Goal: Information Seeking & Learning: Learn about a topic

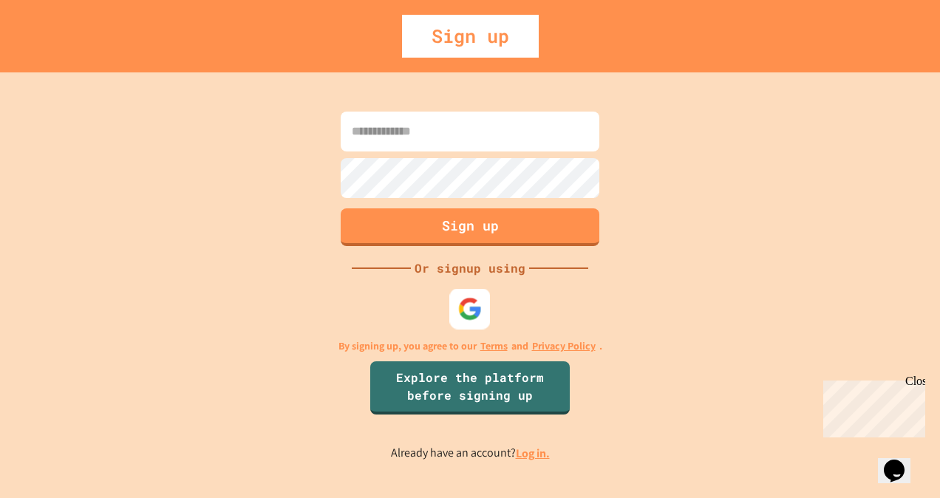
click at [467, 322] on div at bounding box center [470, 309] width 41 height 41
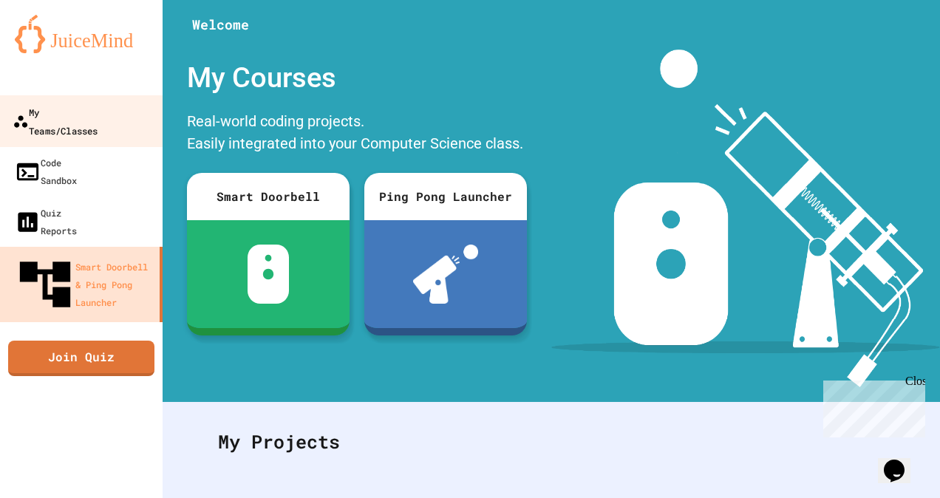
click at [94, 109] on div "My Teams/Classes" at bounding box center [55, 121] width 85 height 36
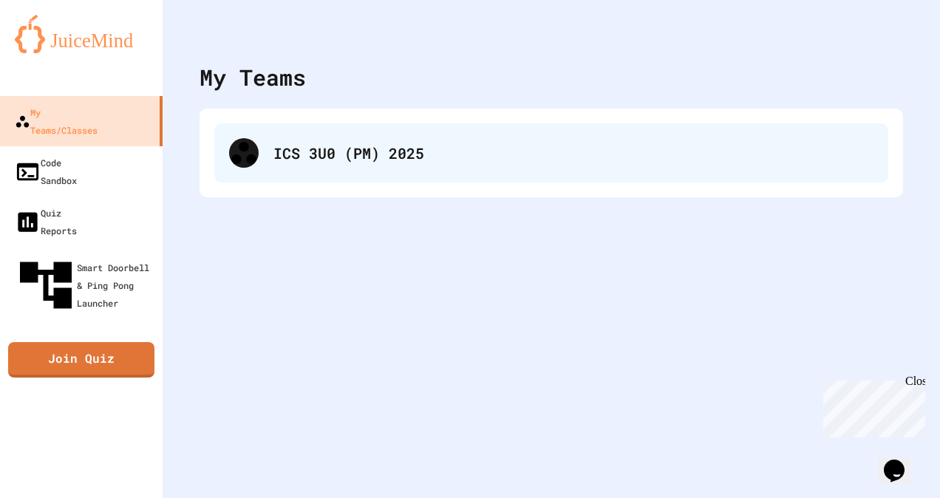
click at [284, 132] on div "ICS 3U0 (PM) 2025" at bounding box center [551, 152] width 674 height 59
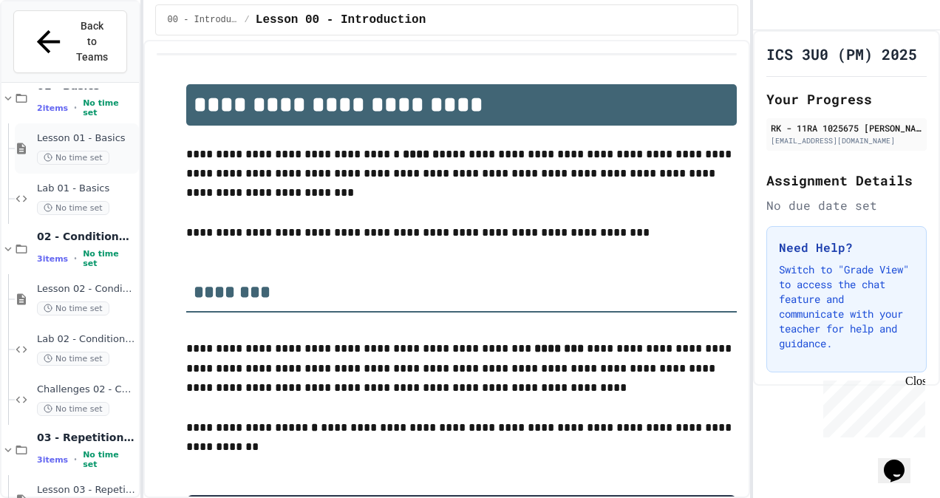
scroll to position [287, 0]
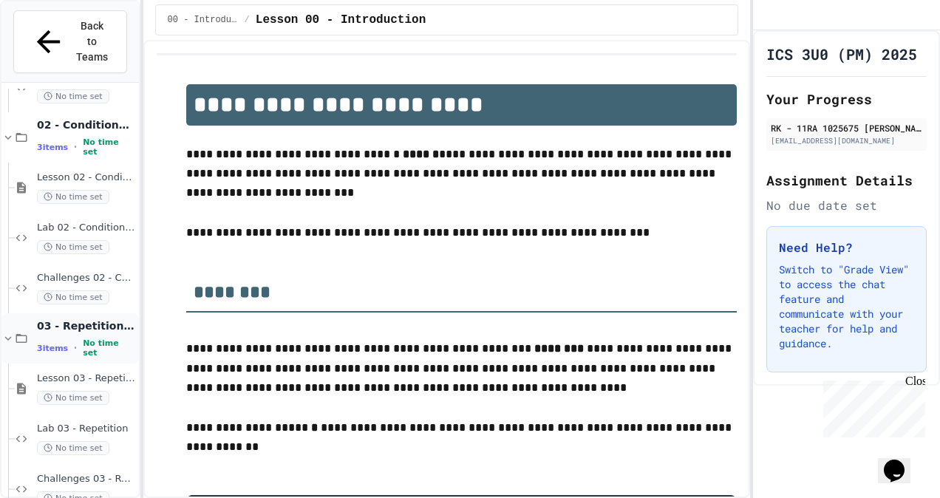
click at [92, 319] on span "03 - Repetition (while and for)" at bounding box center [86, 325] width 99 height 13
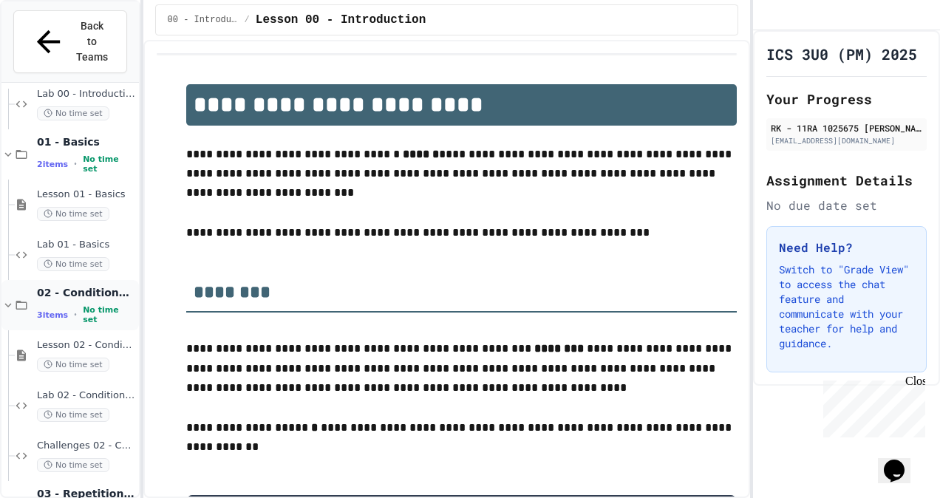
click at [112, 286] on span "02 - Conditional Statements (if)" at bounding box center [86, 292] width 99 height 13
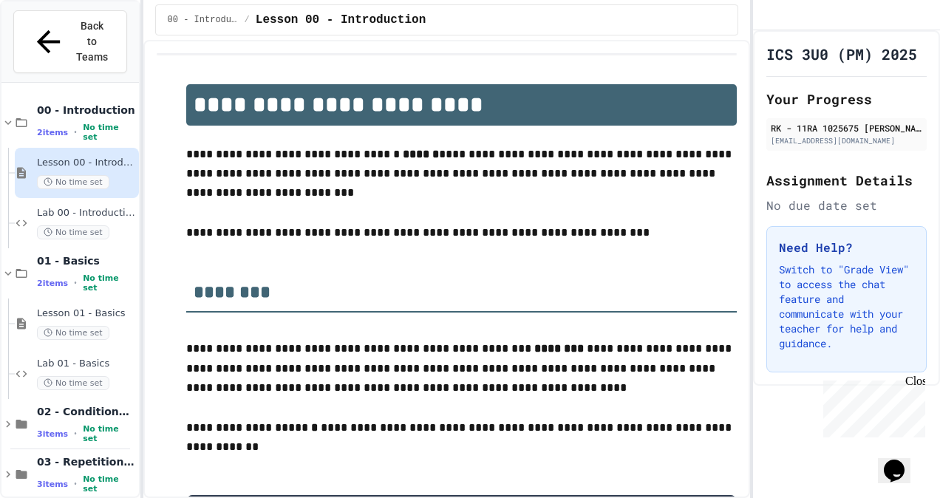
scroll to position [0, 0]
click at [16, 98] on div "00 - Introduction 2 items • No time set" at bounding box center [69, 123] width 137 height 50
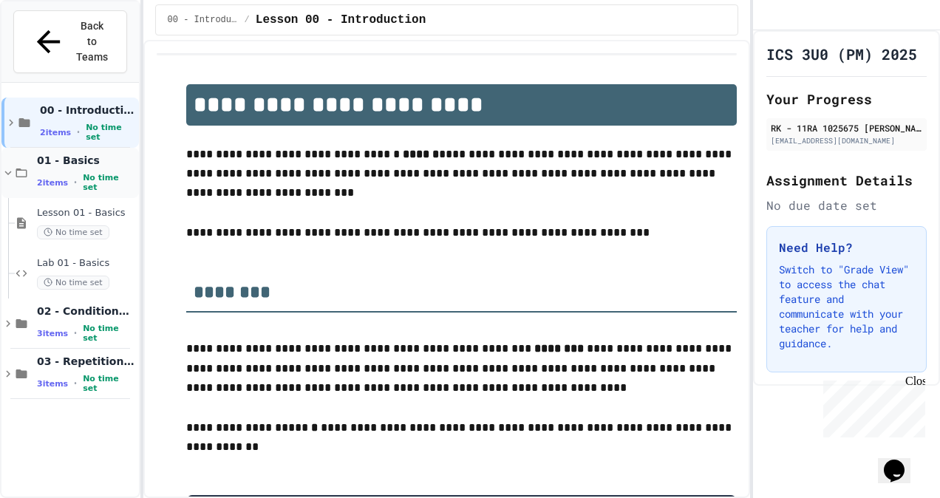
click at [16, 166] on icon at bounding box center [21, 172] width 13 height 13
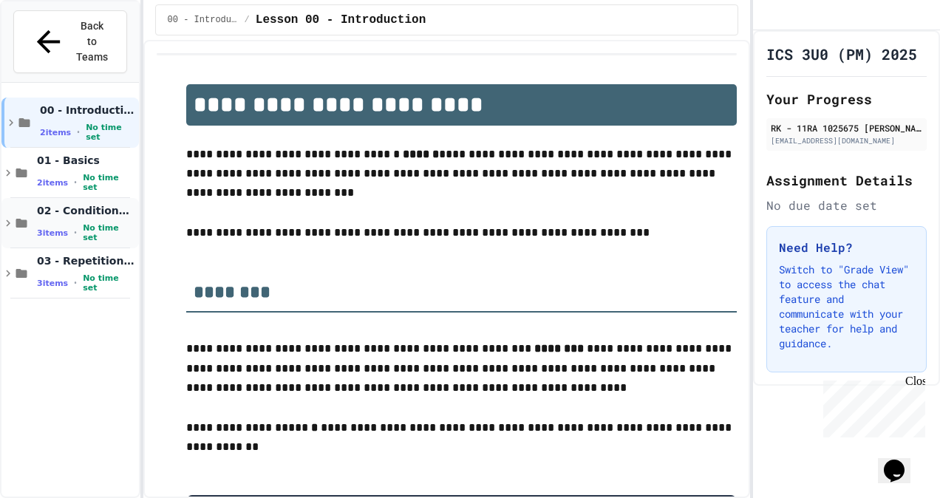
click at [77, 204] on span "02 - Conditional Statements (if)" at bounding box center [86, 210] width 99 height 13
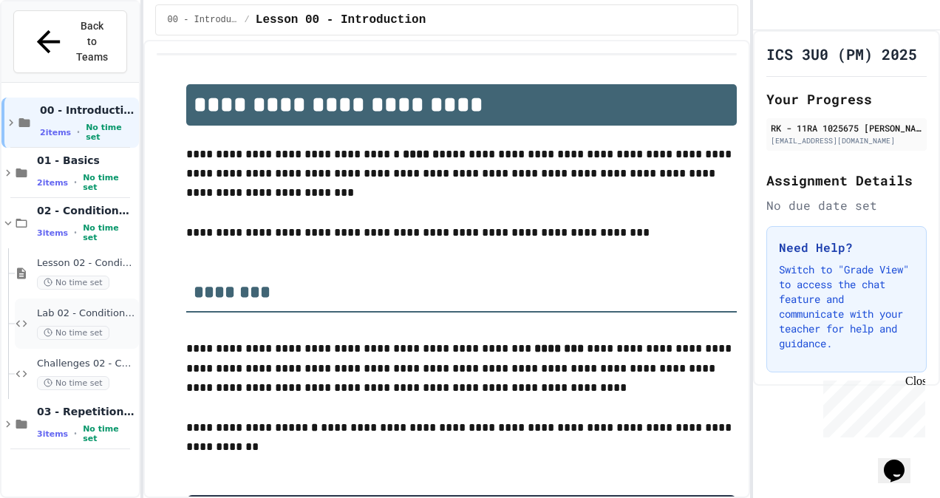
click at [95, 299] on div "Lab 02 - Conditionals No time set" at bounding box center [77, 324] width 124 height 50
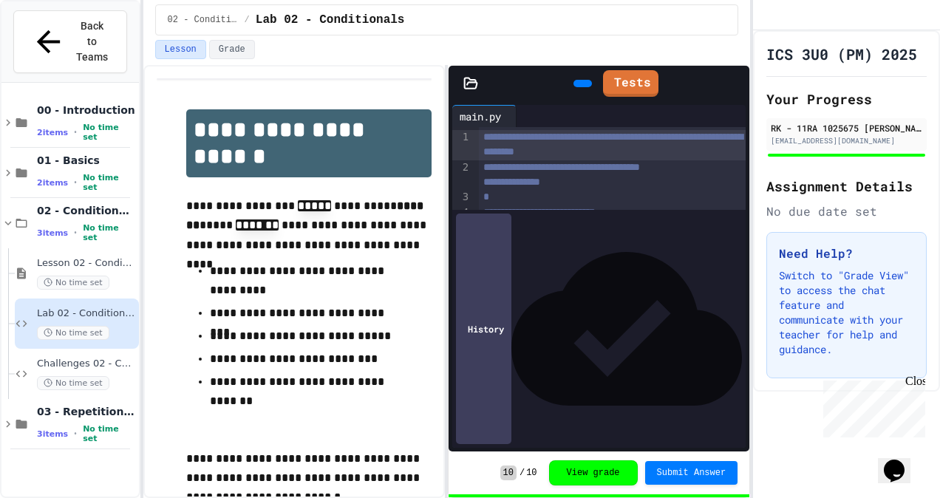
scroll to position [168, 0]
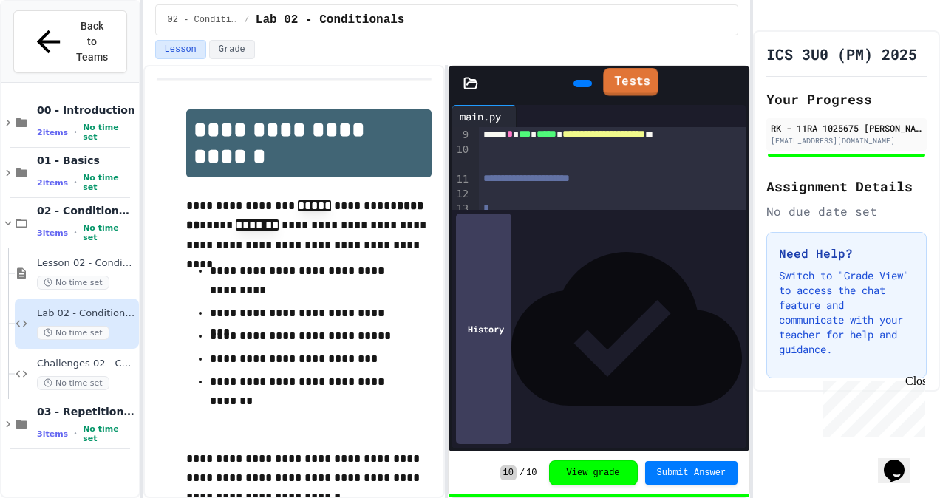
click at [625, 75] on link "Tests" at bounding box center [630, 82] width 55 height 28
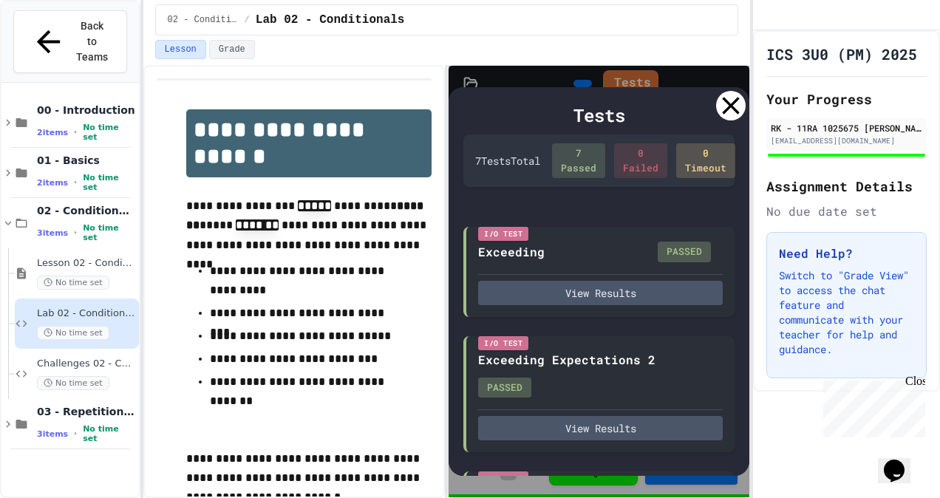
scroll to position [531, 0]
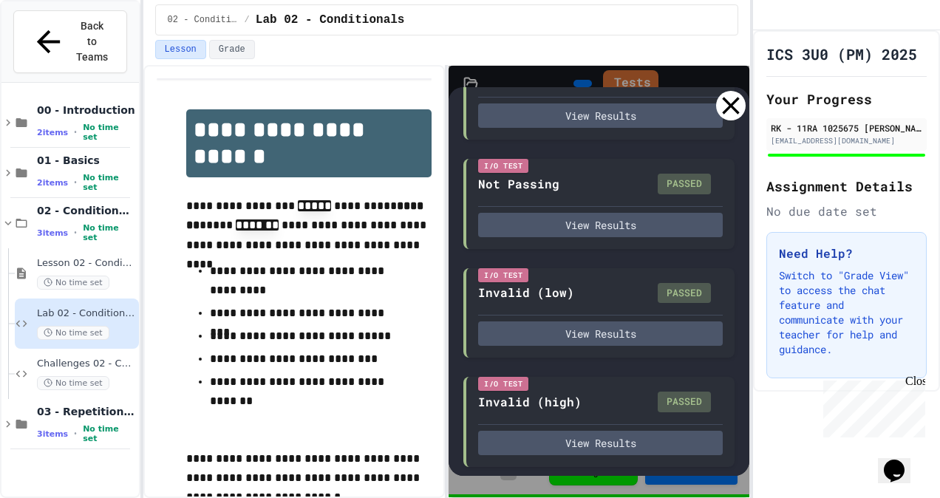
click at [727, 100] on icon at bounding box center [731, 106] width 17 height 17
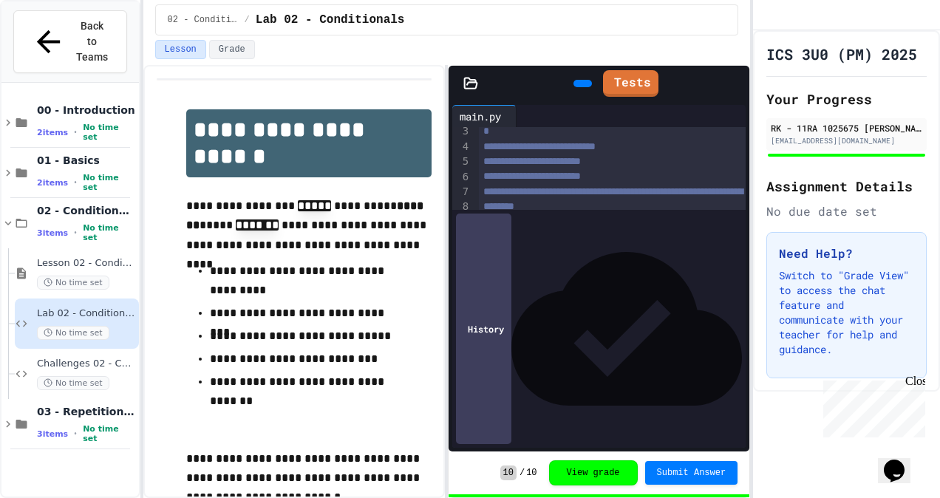
scroll to position [168, 0]
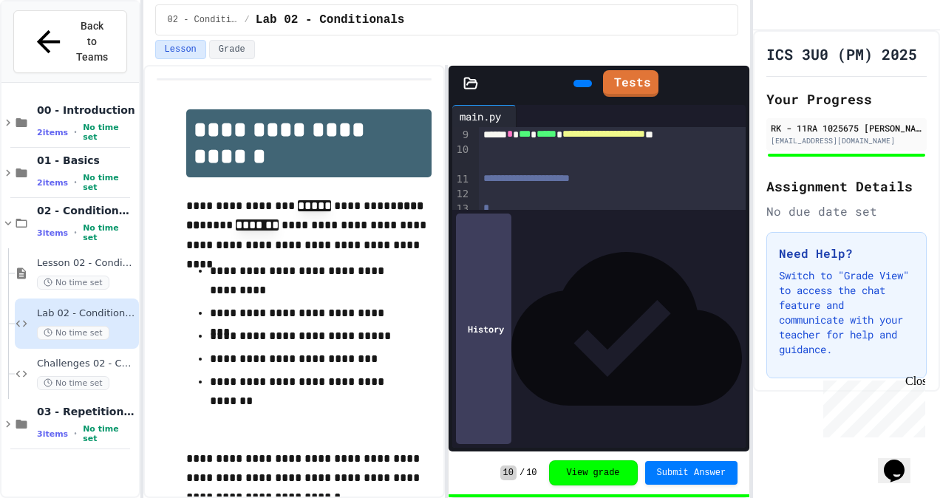
click at [574, 80] on div at bounding box center [583, 83] width 18 height 7
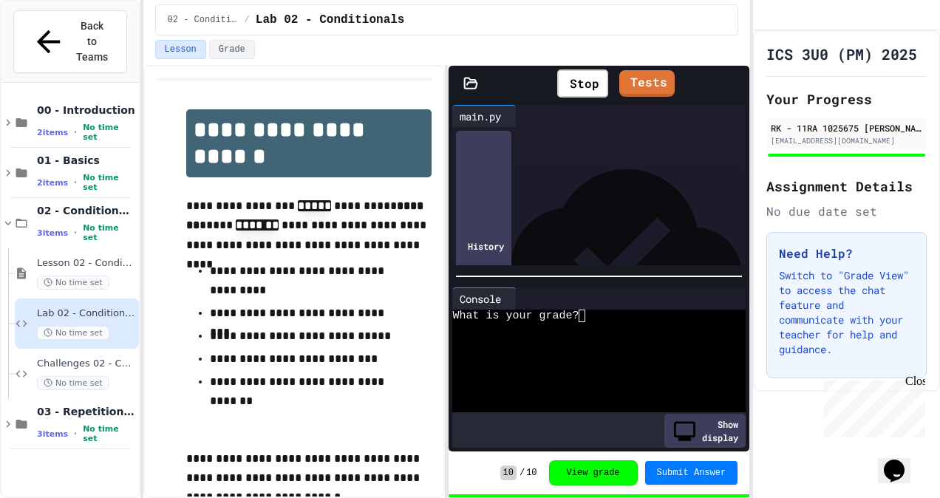
click at [595, 310] on div "What is your grade?" at bounding box center [585, 316] width 266 height 13
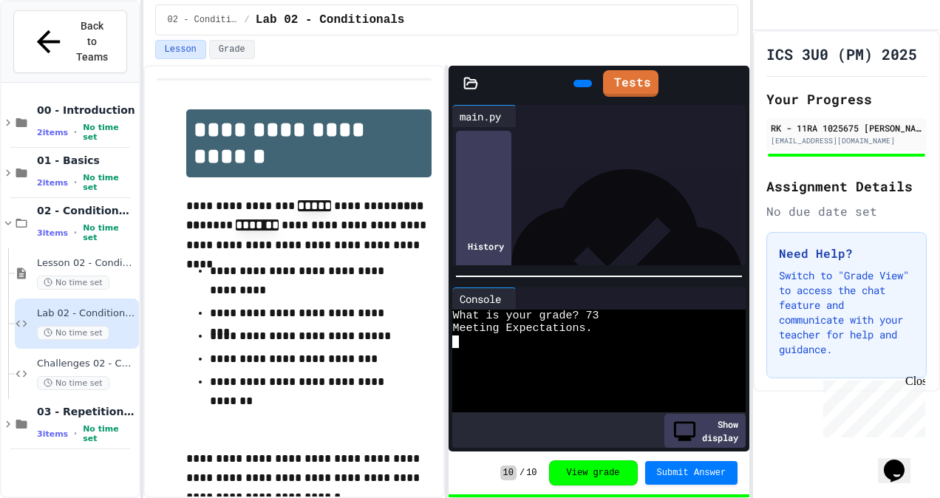
click at [623, 310] on div "What is your grade? 73" at bounding box center [585, 316] width 266 height 13
click at [516, 299] on div at bounding box center [512, 298] width 7 height 21
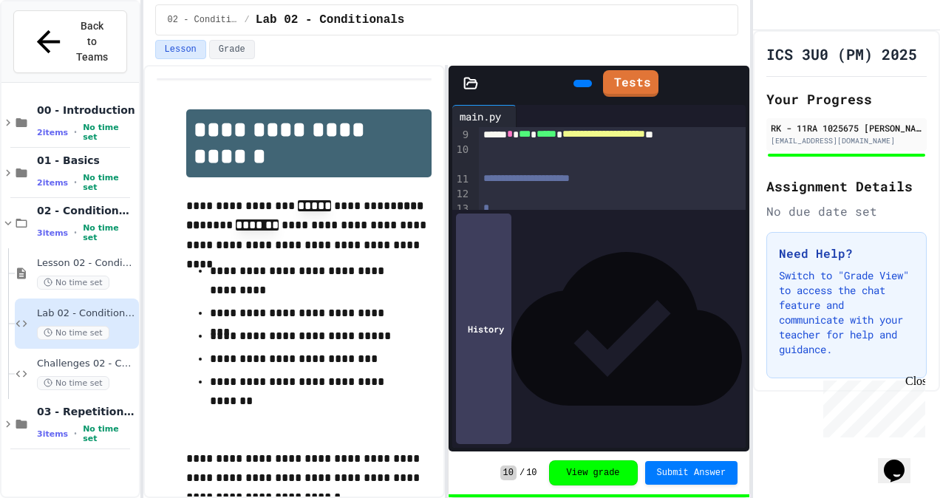
click at [574, 80] on div at bounding box center [583, 83] width 18 height 7
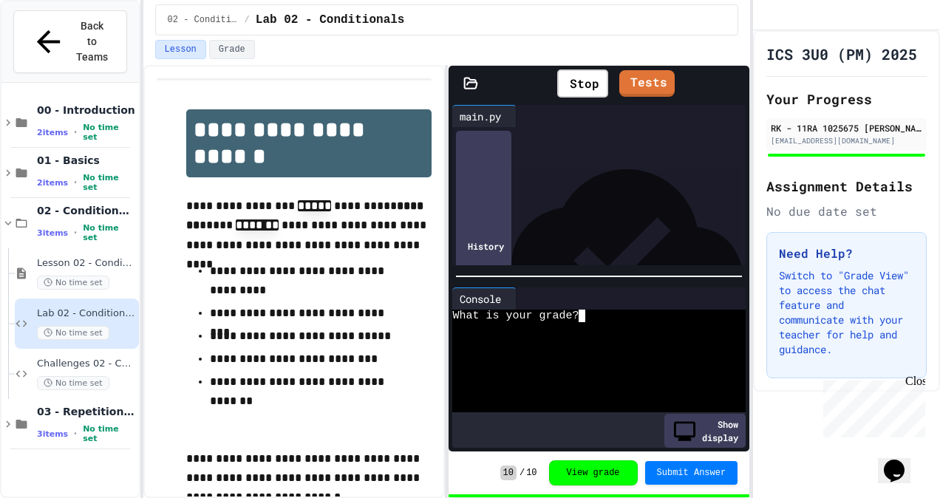
click at [639, 310] on div "What is your grade?" at bounding box center [585, 316] width 266 height 13
click at [590, 157] on div "**********" at bounding box center [596, 142] width 235 height 30
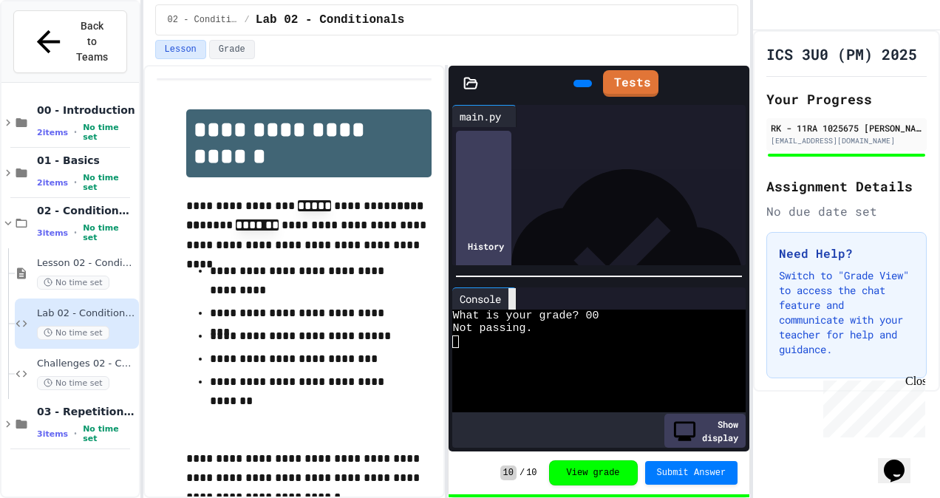
click at [512, 299] on icon at bounding box center [512, 299] width 0 height 0
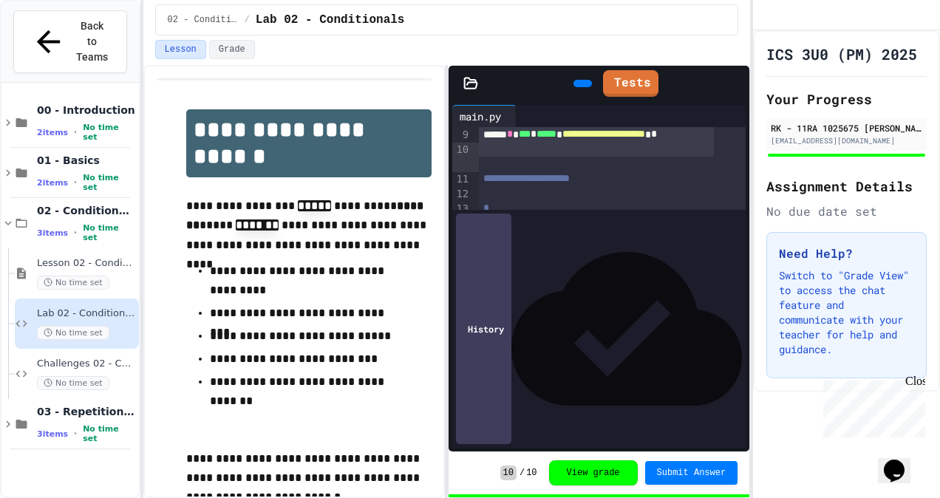
click at [22, 299] on div "Lab 02 - Conditionals No time set" at bounding box center [77, 324] width 124 height 50
click at [13, 217] on icon at bounding box center [7, 223] width 13 height 13
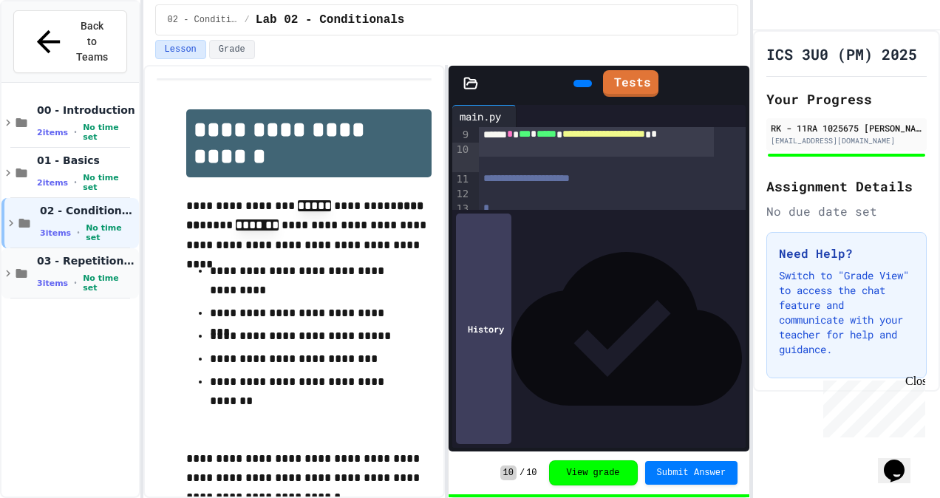
drag, startPoint x: 23, startPoint y: 220, endPoint x: 10, endPoint y: 238, distance: 21.7
click at [10, 248] on div "03 - Repetition (while and for) 3 items • No time set" at bounding box center [69, 273] width 137 height 50
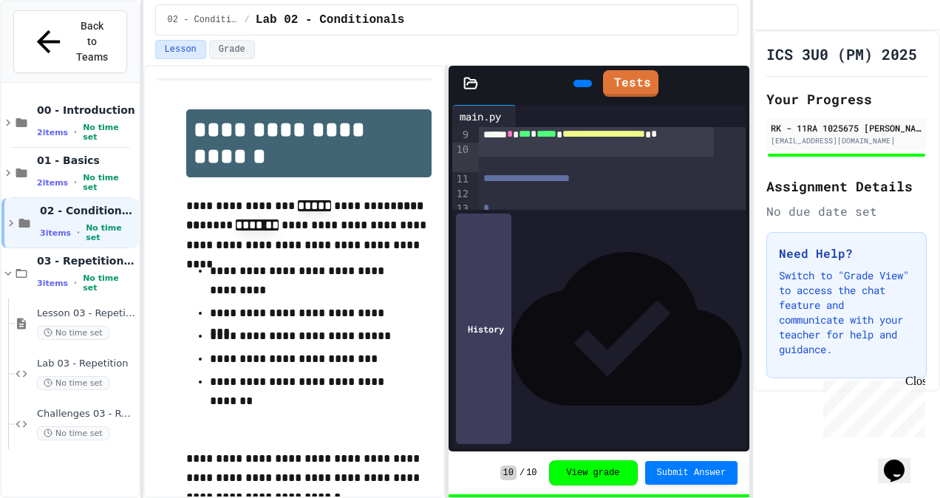
click at [10, 267] on icon at bounding box center [7, 273] width 13 height 13
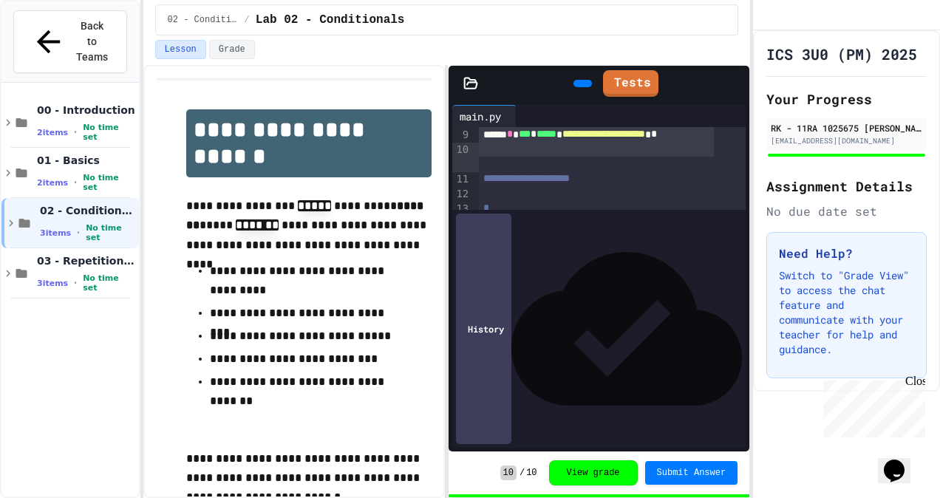
click at [10, 267] on icon at bounding box center [7, 273] width 13 height 13
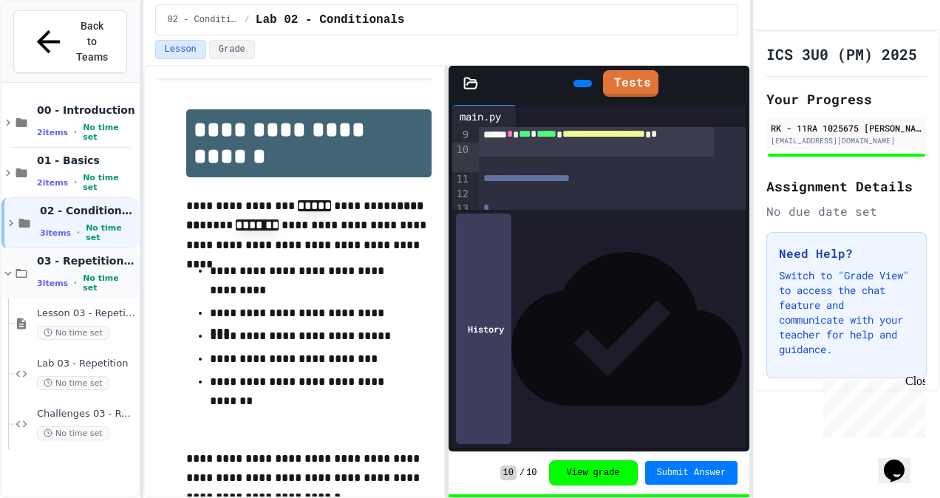
click at [68, 254] on span "03 - Repetition (while and for)" at bounding box center [86, 260] width 99 height 13
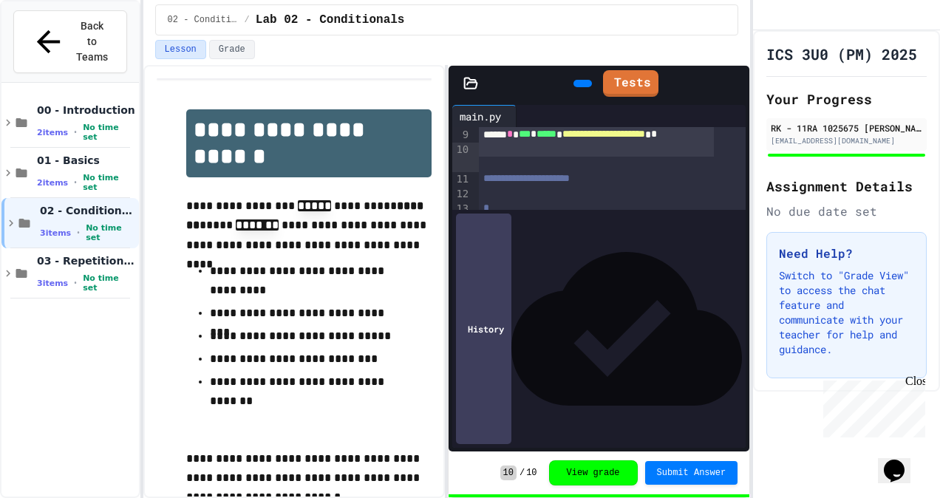
click at [68, 254] on span "03 - Repetition (while and for)" at bounding box center [86, 260] width 99 height 13
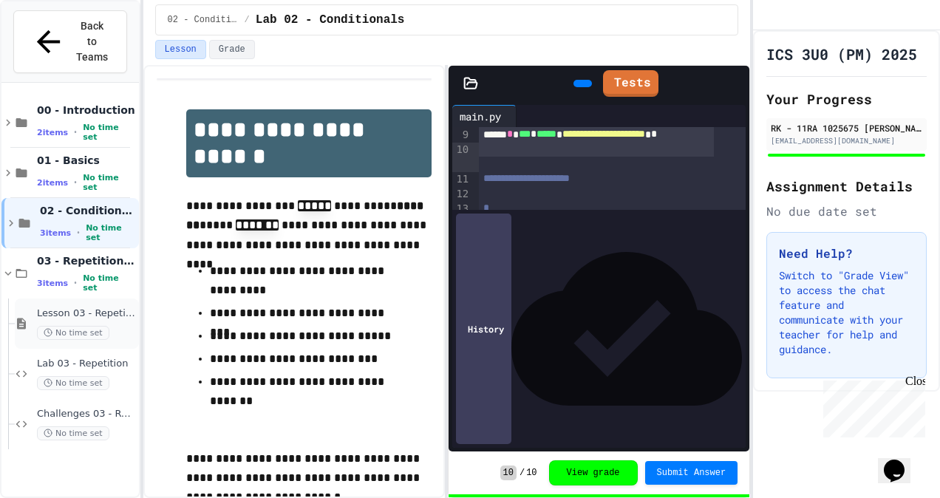
click at [93, 308] on span "Lesson 03 - Repetition" at bounding box center [86, 314] width 99 height 13
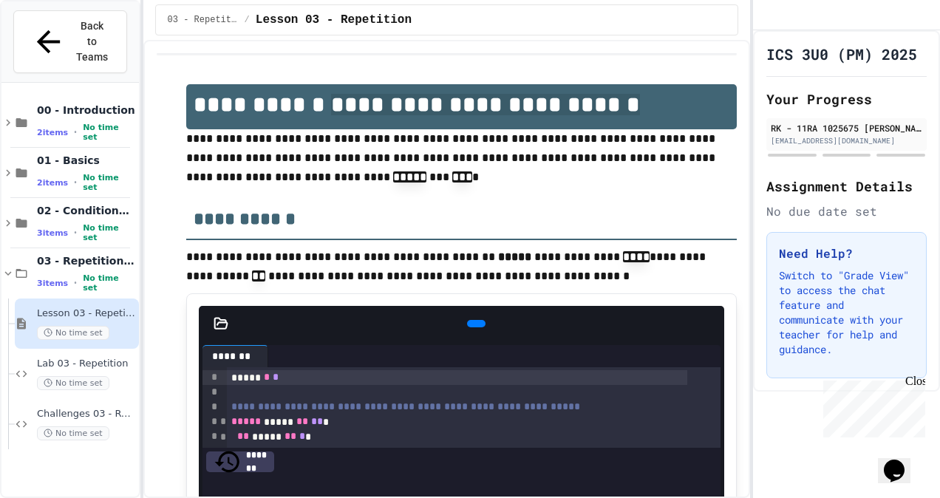
drag, startPoint x: 316, startPoint y: 101, endPoint x: 605, endPoint y: 109, distance: 288.4
click at [605, 109] on h1 "**********" at bounding box center [461, 106] width 551 height 45
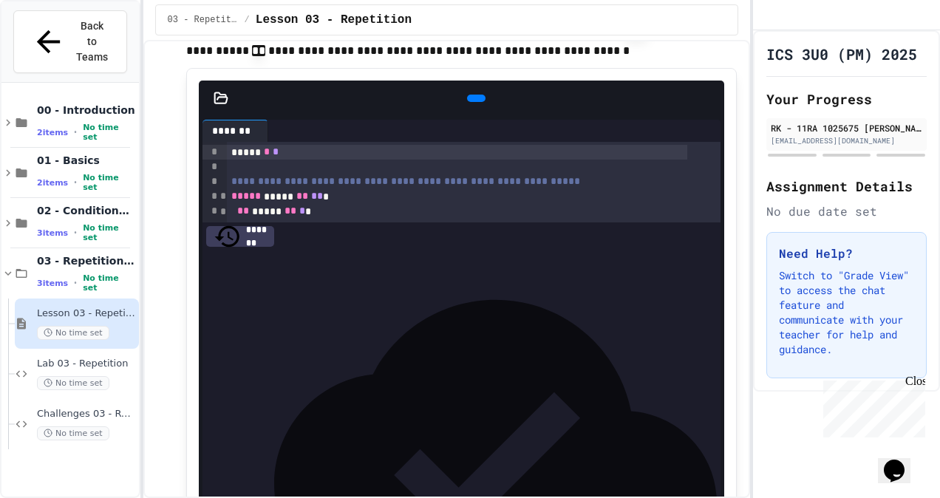
scroll to position [178, 0]
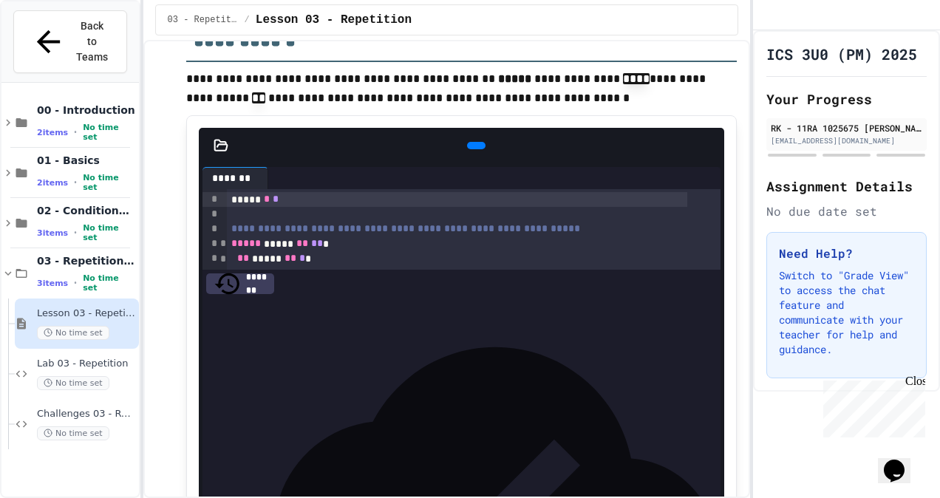
click at [470, 142] on div at bounding box center [476, 145] width 18 height 7
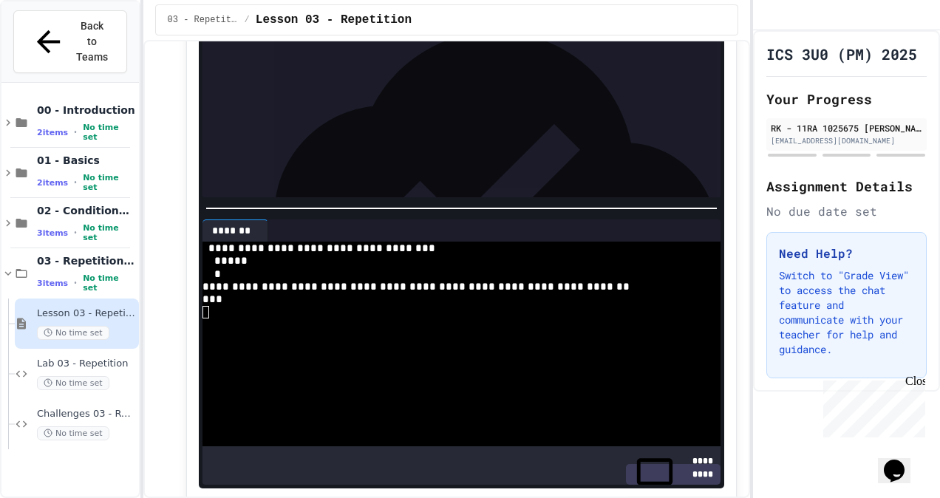
scroll to position [410, 0]
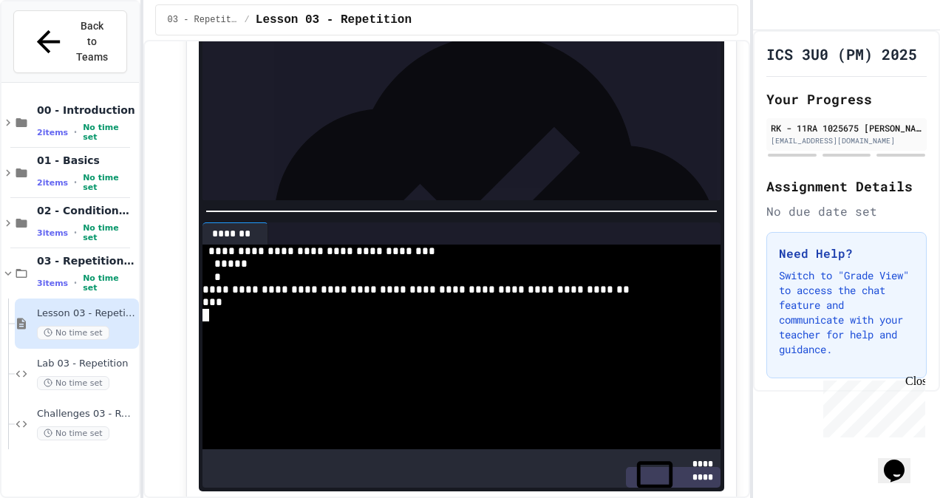
click at [341, 309] on div at bounding box center [442, 315] width 479 height 13
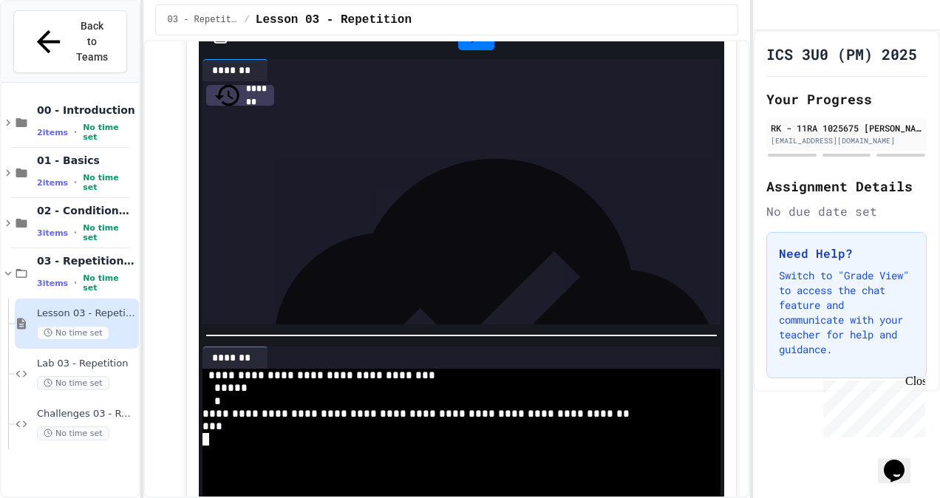
scroll to position [283, 0]
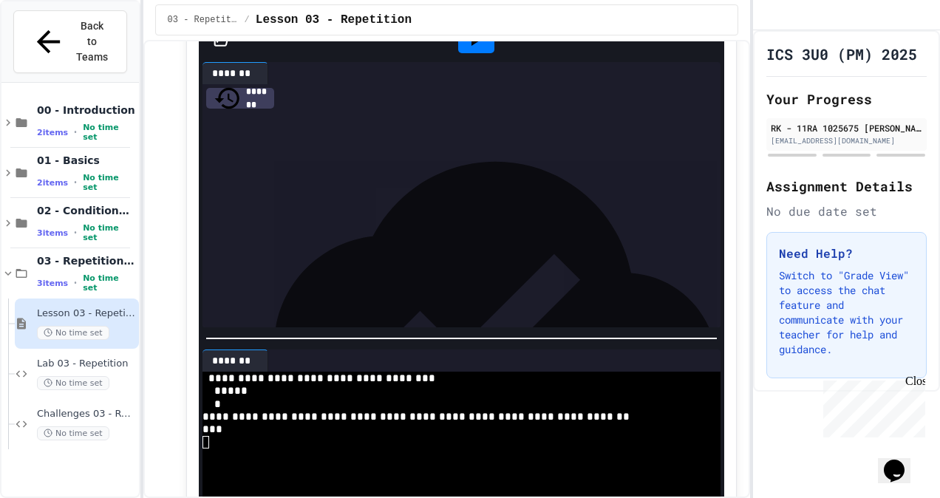
click at [241, 157] on div "** ***** ** * *" at bounding box center [457, 153] width 461 height 15
click at [466, 47] on icon at bounding box center [475, 41] width 18 height 18
drag, startPoint x: 229, startPoint y: 153, endPoint x: 327, endPoint y: 160, distance: 98.5
click at [327, 160] on div "** ***** ** * *" at bounding box center [457, 153] width 461 height 15
drag, startPoint x: 327, startPoint y: 159, endPoint x: 241, endPoint y: 157, distance: 86.5
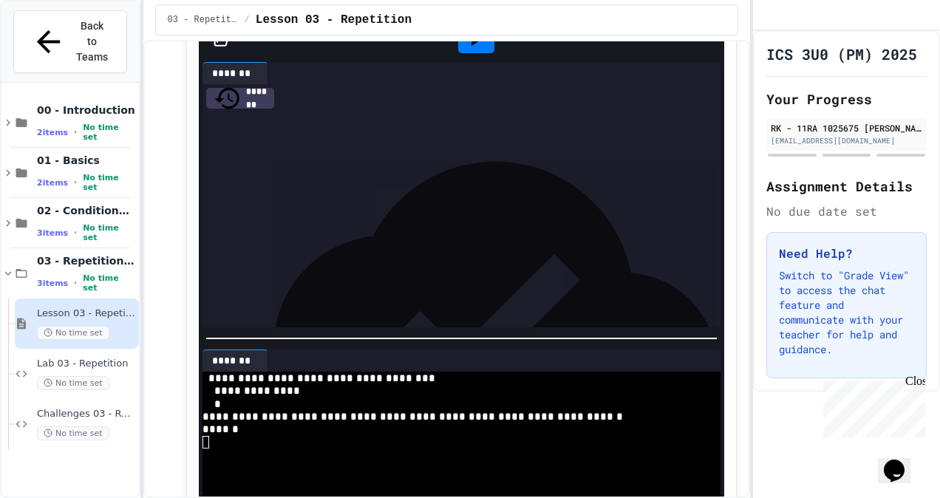
click at [241, 157] on div "** ***** ** * *" at bounding box center [457, 153] width 461 height 15
copy div "** ***** ** * *"
click at [340, 142] on div "***** ***** ** ** *" at bounding box center [457, 139] width 461 height 15
click at [247, 173] on div at bounding box center [457, 169] width 461 height 15
click at [472, 44] on icon at bounding box center [476, 40] width 8 height 10
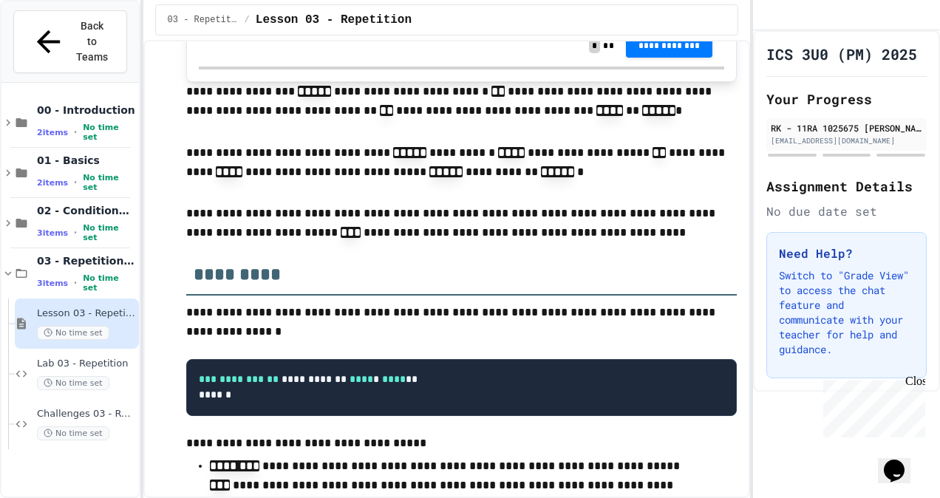
scroll to position [873, 0]
click at [383, 204] on p at bounding box center [461, 194] width 551 height 19
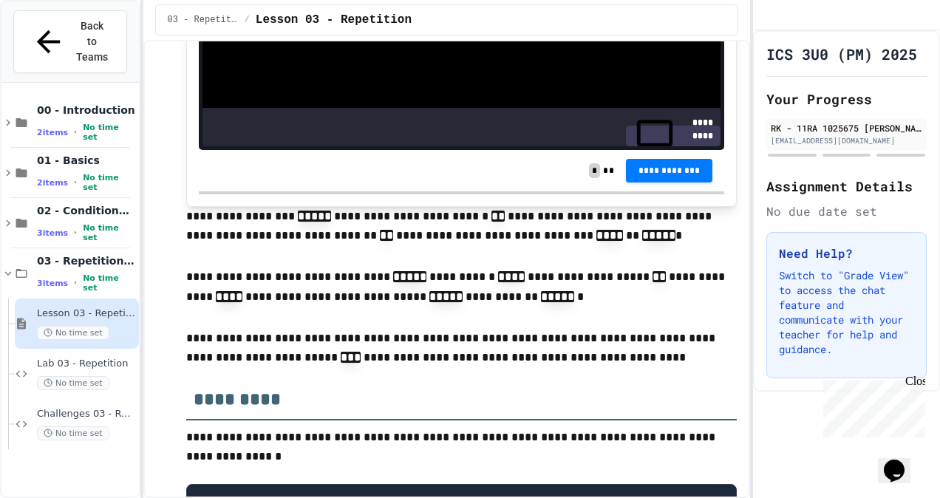
scroll to position [747, 0]
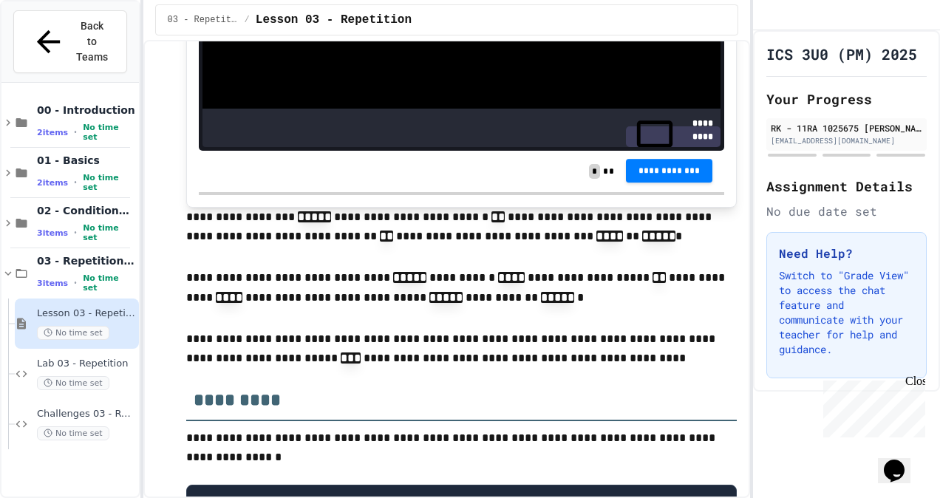
click at [655, 173] on span "**********" at bounding box center [670, 171] width 64 height 12
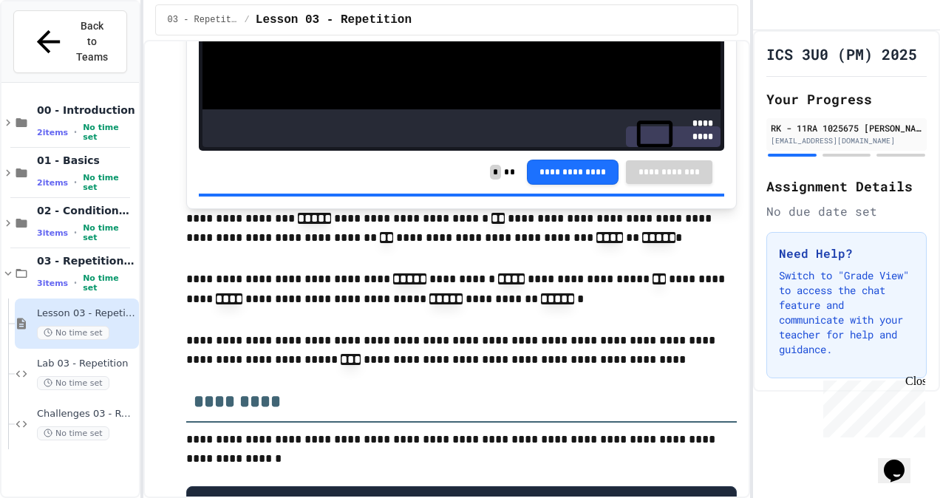
scroll to position [747, 0]
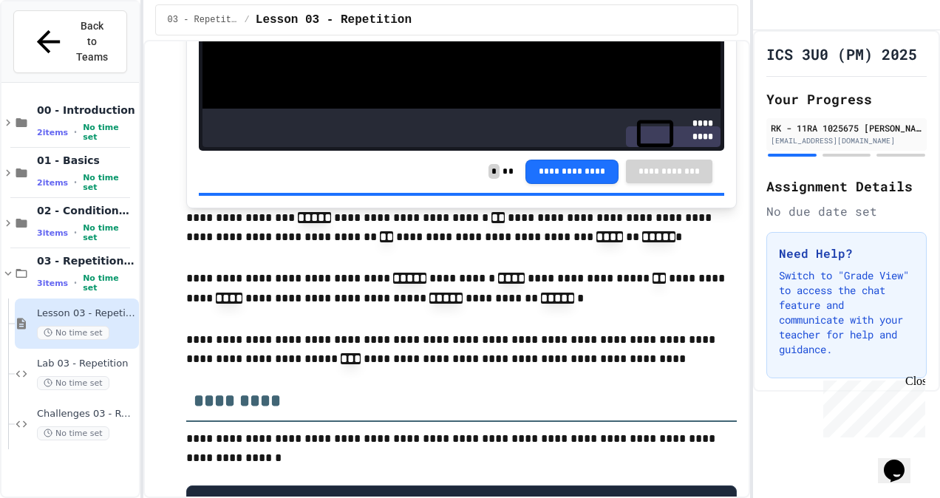
click at [566, 310] on p "**********" at bounding box center [461, 290] width 551 height 42
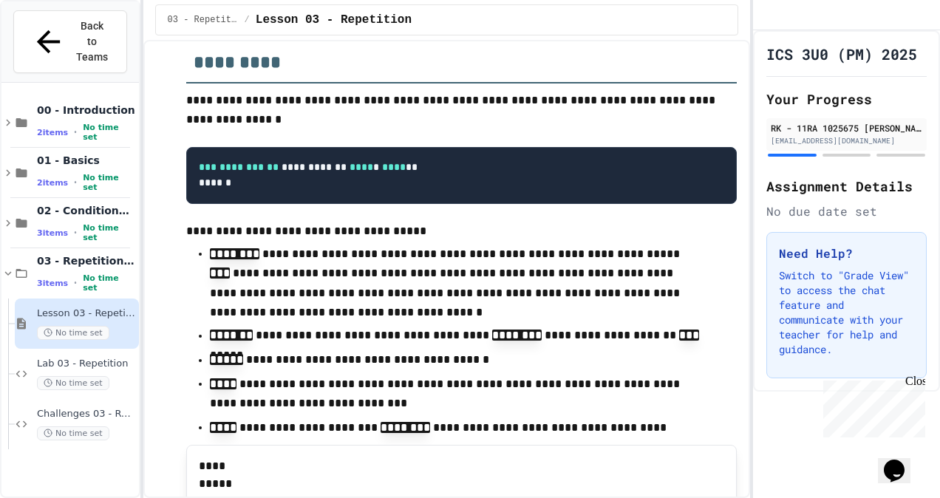
scroll to position [1087, 0]
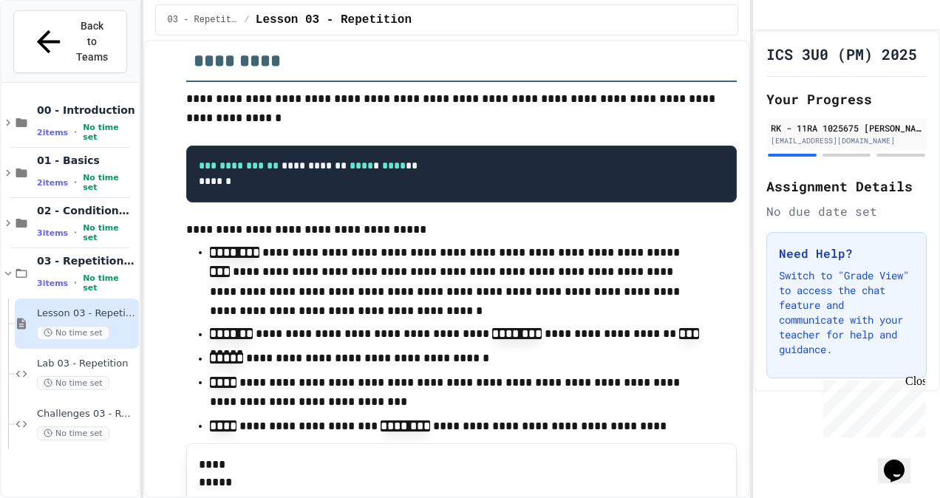
click at [284, 413] on p "**********" at bounding box center [456, 393] width 492 height 40
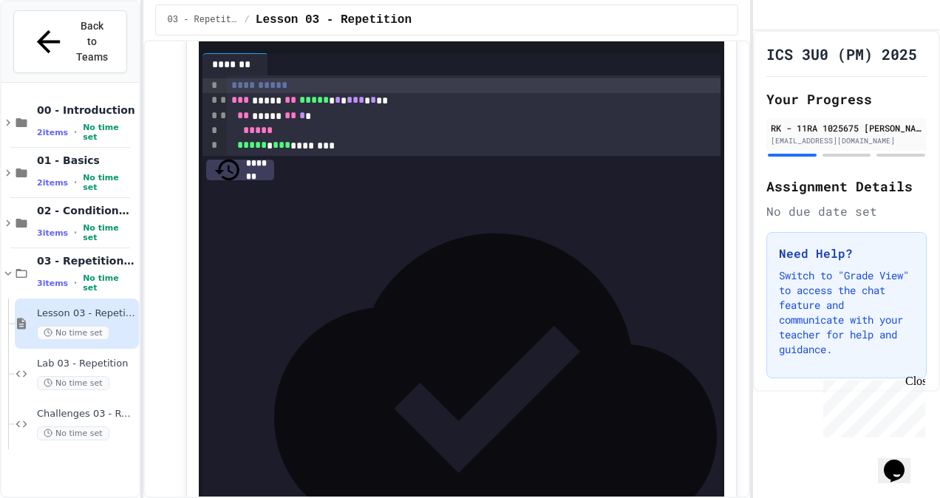
scroll to position [1430, 0]
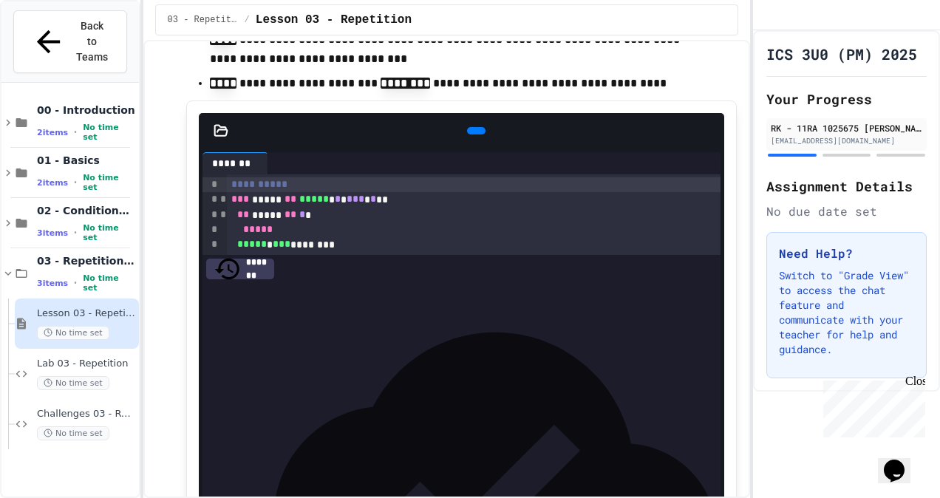
click at [475, 131] on icon at bounding box center [475, 131] width 0 height 0
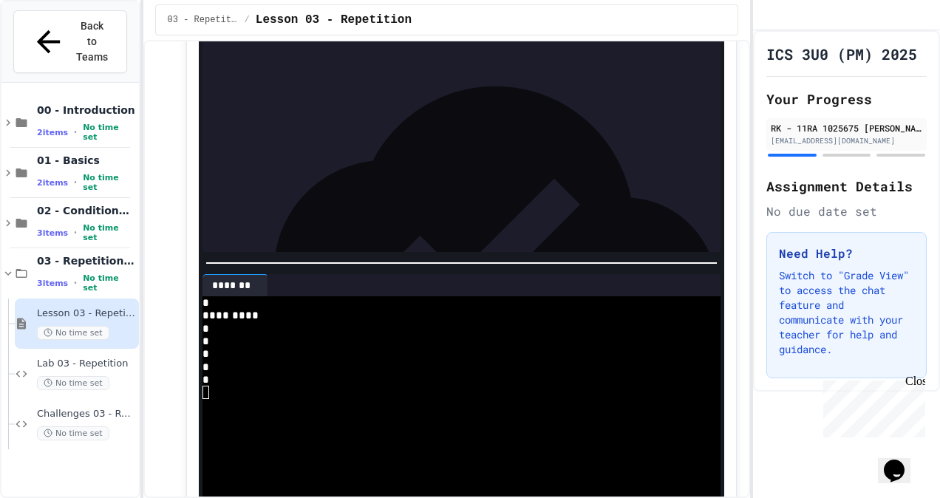
scroll to position [1595, 0]
click at [264, 286] on icon at bounding box center [264, 286] width 0 height 0
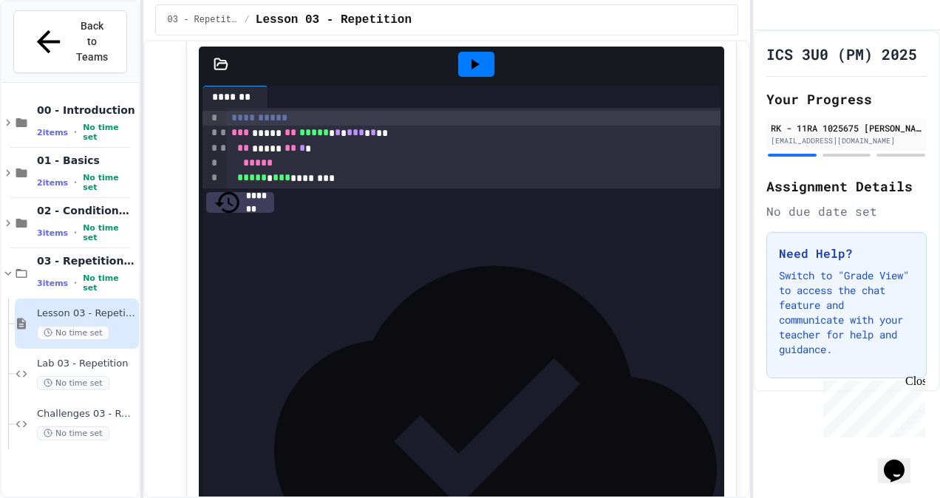
scroll to position [1496, 0]
click at [109, 358] on span "Lab 03 - Repetition" at bounding box center [86, 364] width 99 height 13
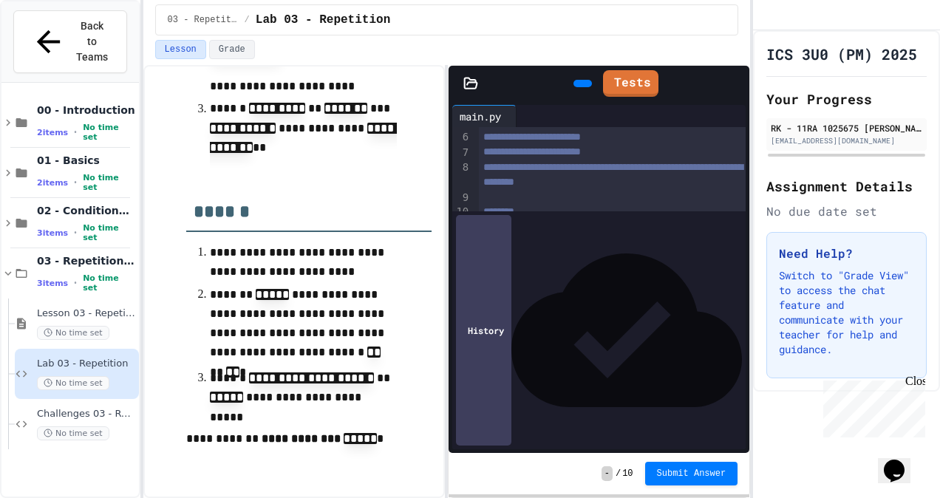
scroll to position [90, 0]
click at [581, 84] on icon at bounding box center [581, 84] width 0 height 0
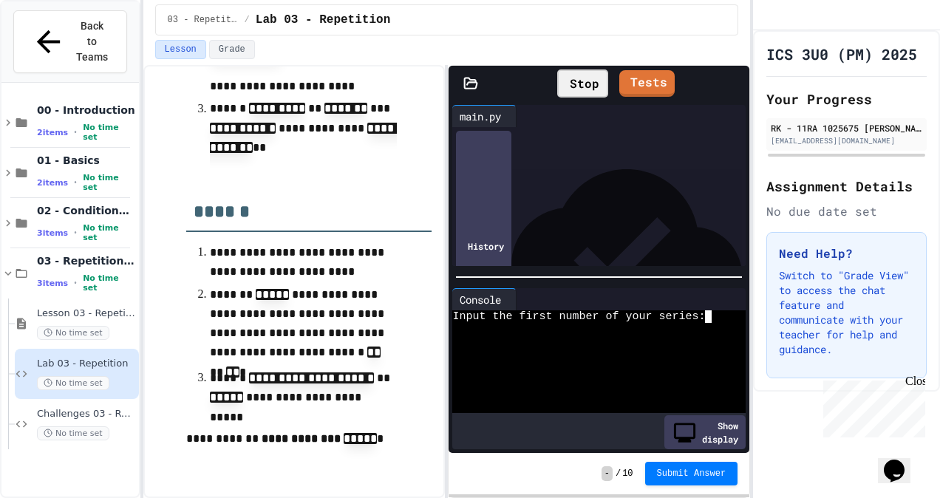
click at [716, 310] on textarea "Terminal input" at bounding box center [715, 316] width 7 height 13
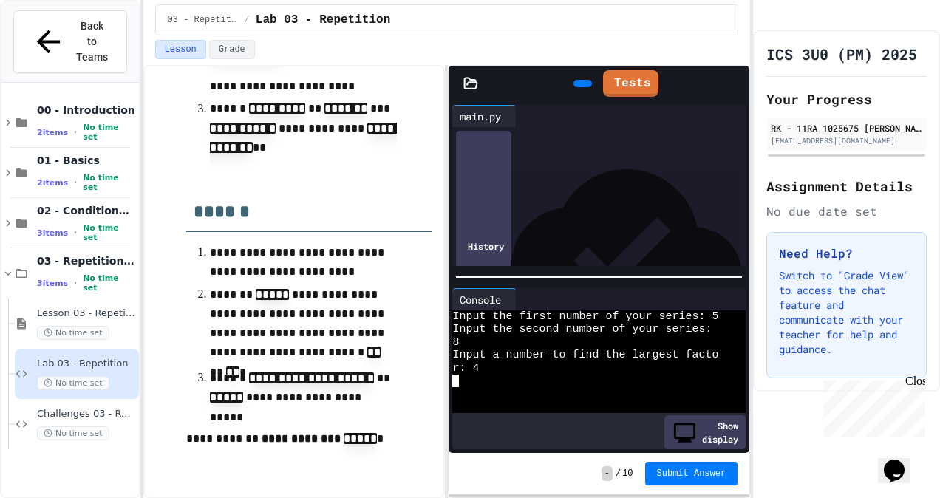
click at [599, 401] on div at bounding box center [585, 407] width 266 height 13
drag, startPoint x: 468, startPoint y: 368, endPoint x: 480, endPoint y: 358, distance: 16.3
click at [480, 358] on div "Input the first number of your series: 5 Input the second number of your series…" at bounding box center [585, 361] width 266 height 103
click at [480, 362] on div "r: 4" at bounding box center [585, 368] width 266 height 13
click at [516, 296] on div at bounding box center [512, 299] width 7 height 21
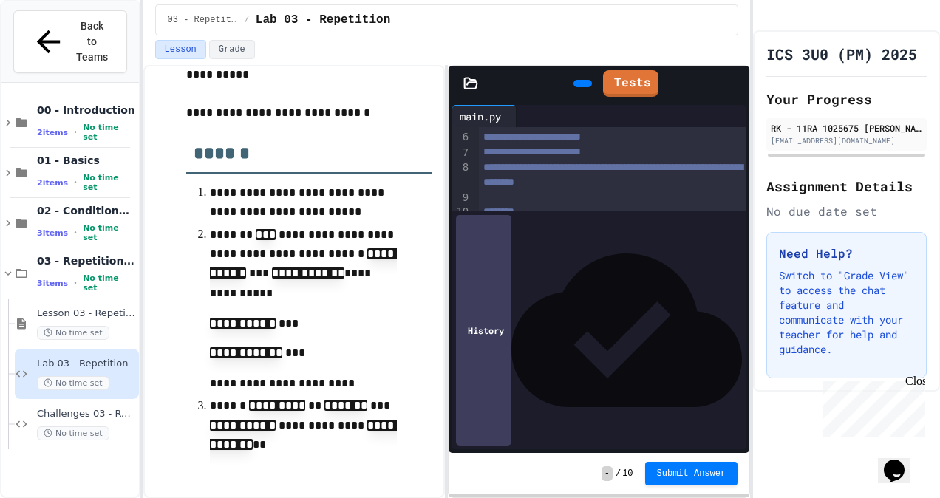
scroll to position [0, 0]
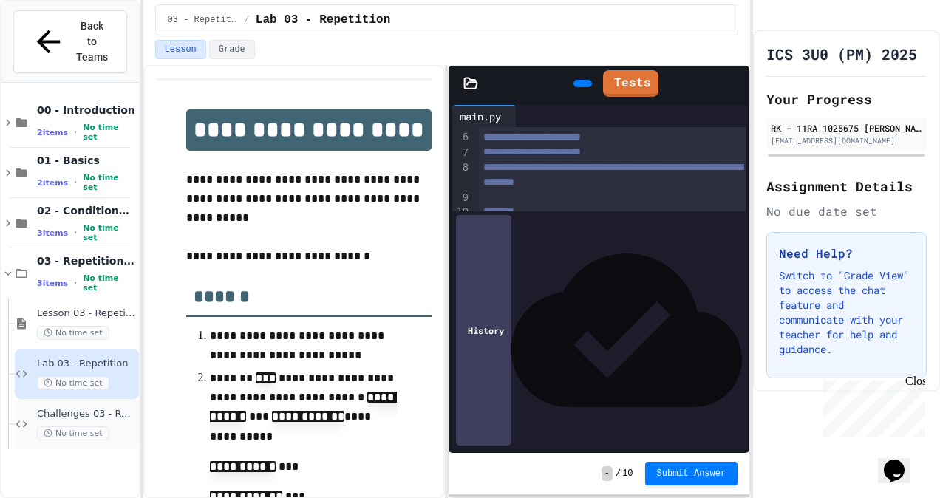
click at [79, 408] on span "Challenges 03 - Repetition" at bounding box center [86, 414] width 99 height 13
